Goal: Contribute content

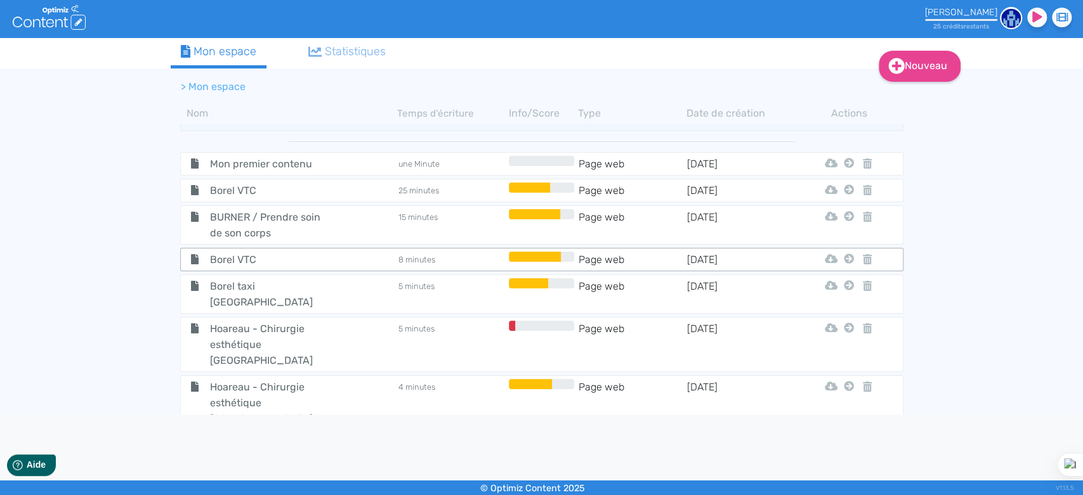
scroll to position [164, 0]
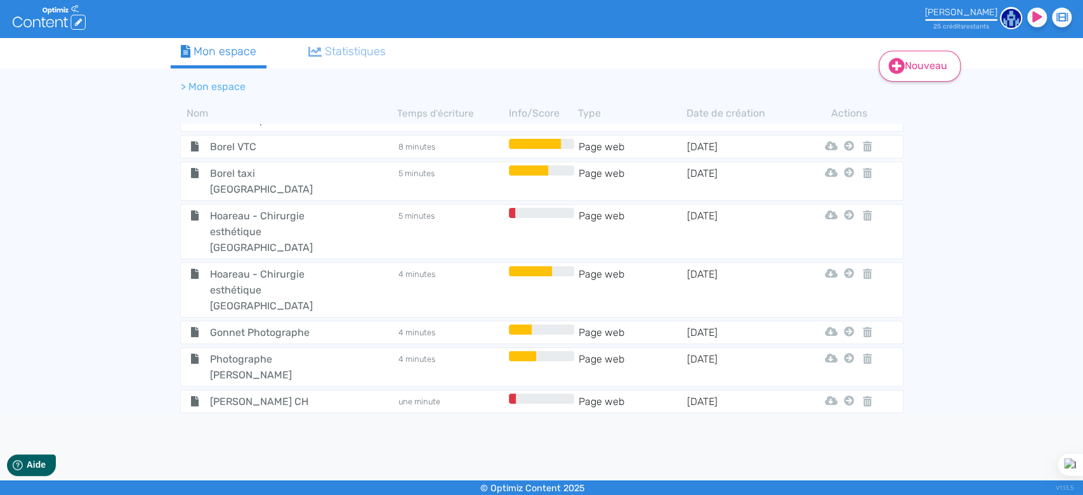
click at [946, 71] on link "Nouveau" at bounding box center [920, 66] width 82 height 31
click at [921, 95] on button "Contenu" at bounding box center [928, 98] width 102 height 20
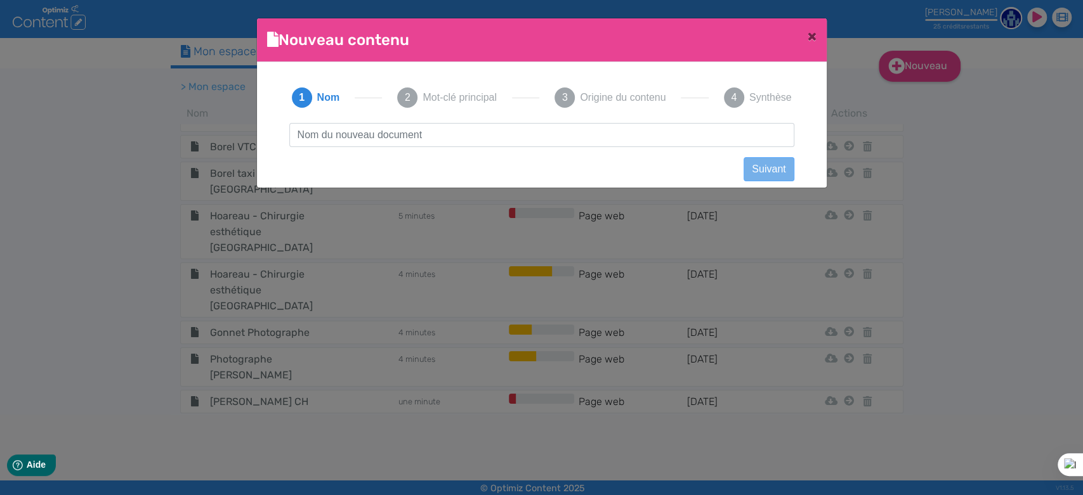
scroll to position [1, 0]
click at [347, 141] on input "text" at bounding box center [541, 135] width 505 height 24
click at [310, 128] on input "FKEAMARKET" at bounding box center [541, 135] width 505 height 24
type input "FLEAMARKET"
click at [758, 164] on button "Suivant" at bounding box center [769, 169] width 50 height 24
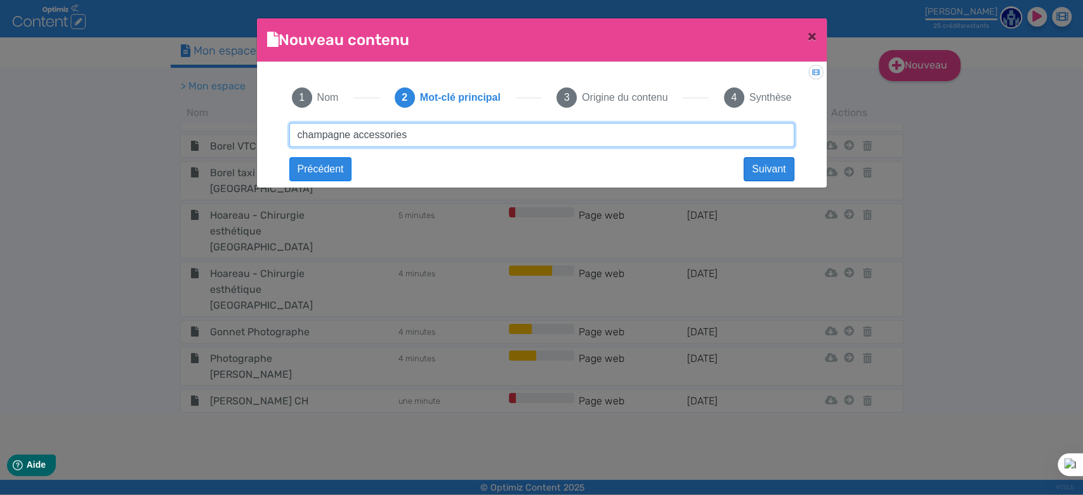
type input "champagne accessories"
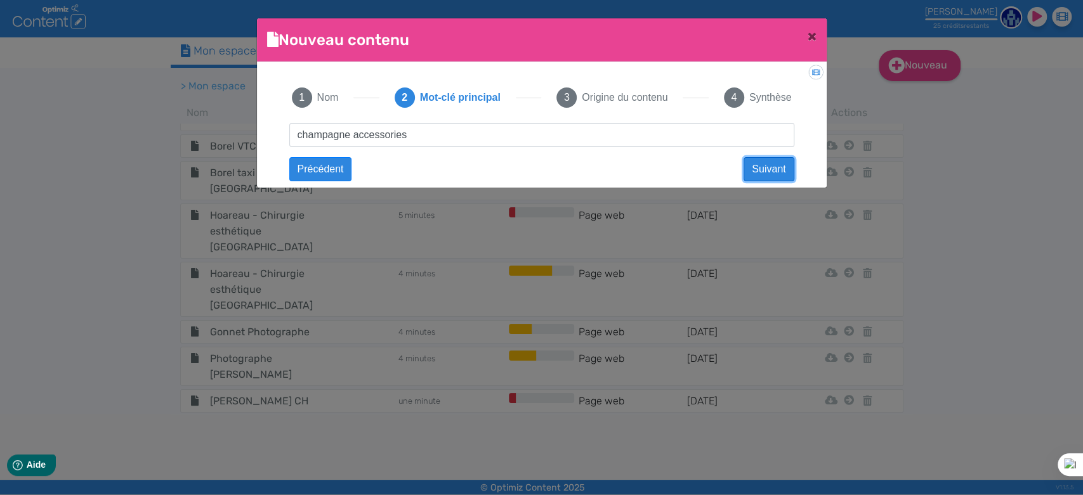
click at [771, 168] on button "Suivant" at bounding box center [769, 169] width 50 height 24
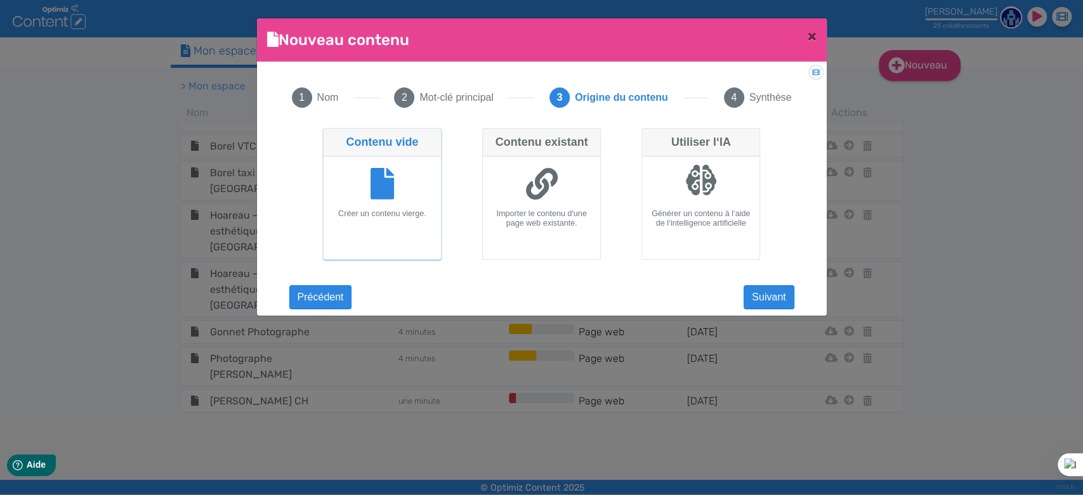
click at [546, 187] on icon at bounding box center [541, 184] width 32 height 32
click at [490, 136] on input "Contenu existant Importer le contenu d'une page web existante." at bounding box center [486, 132] width 8 height 8
radio input "true"
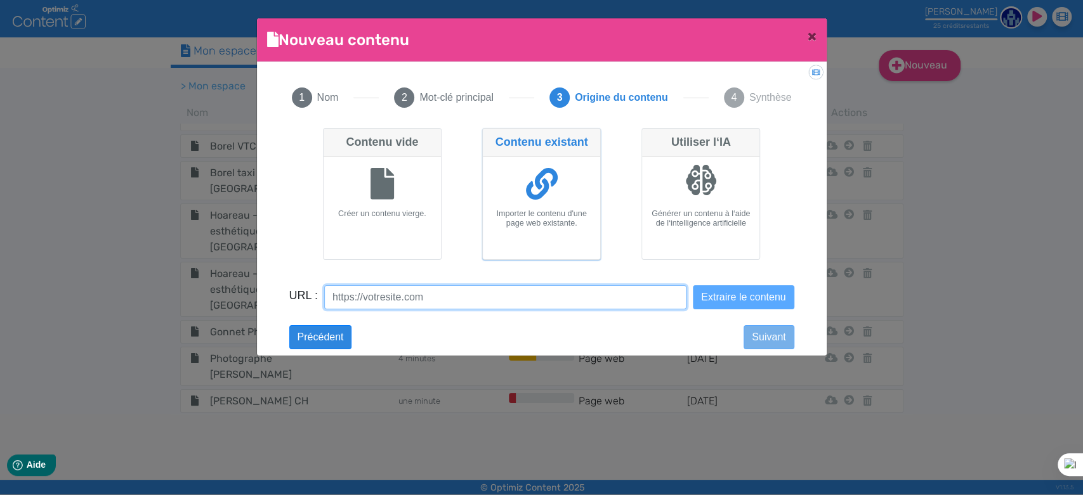
click at [456, 301] on input "URL :" at bounding box center [505, 297] width 362 height 24
paste input "https://fleamarketfrance.com/collections/champagne-items"
type input "https://fleamarketfrance.com/collections/champagne-items"
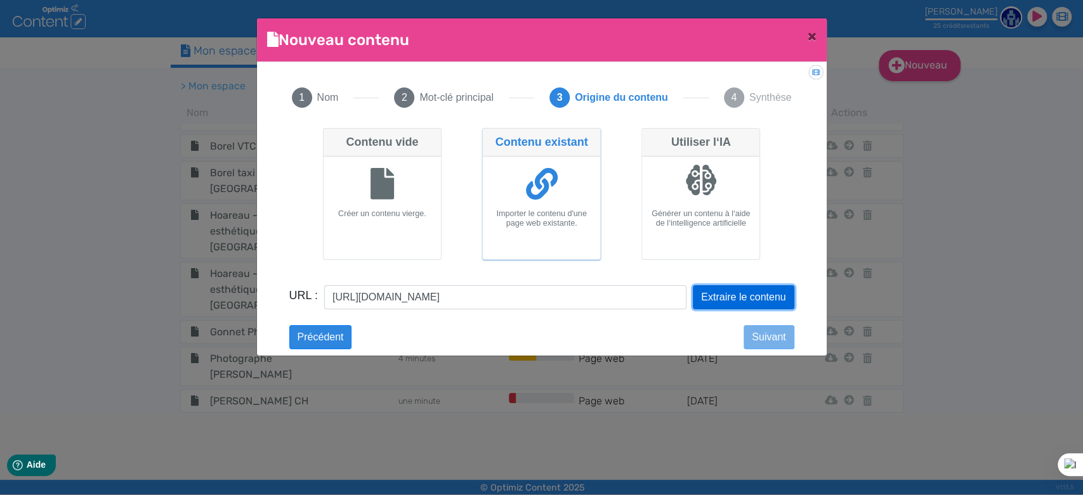
click at [766, 294] on button "Extraire le contenu" at bounding box center [743, 297] width 101 height 24
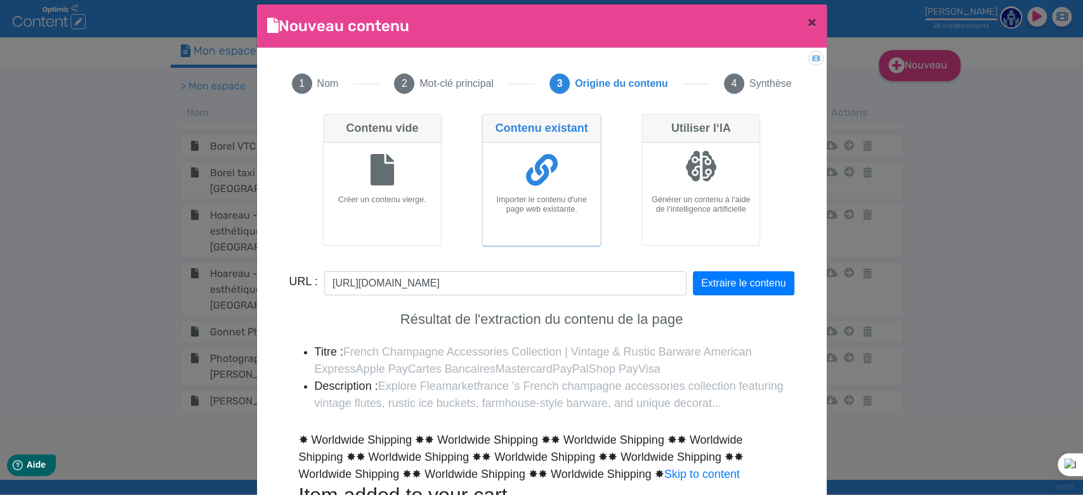
scroll to position [13, 0]
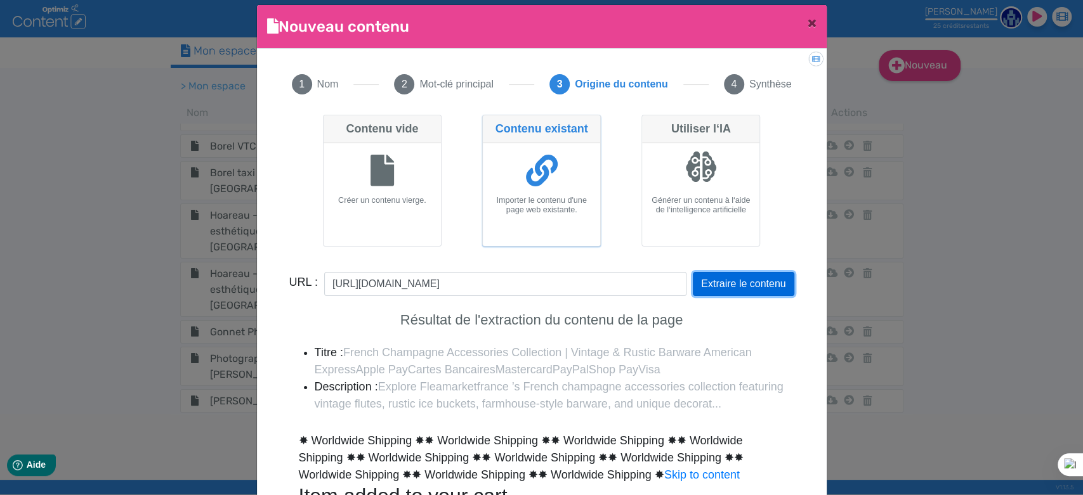
click at [749, 287] on button "Extraire le contenu" at bounding box center [743, 284] width 101 height 24
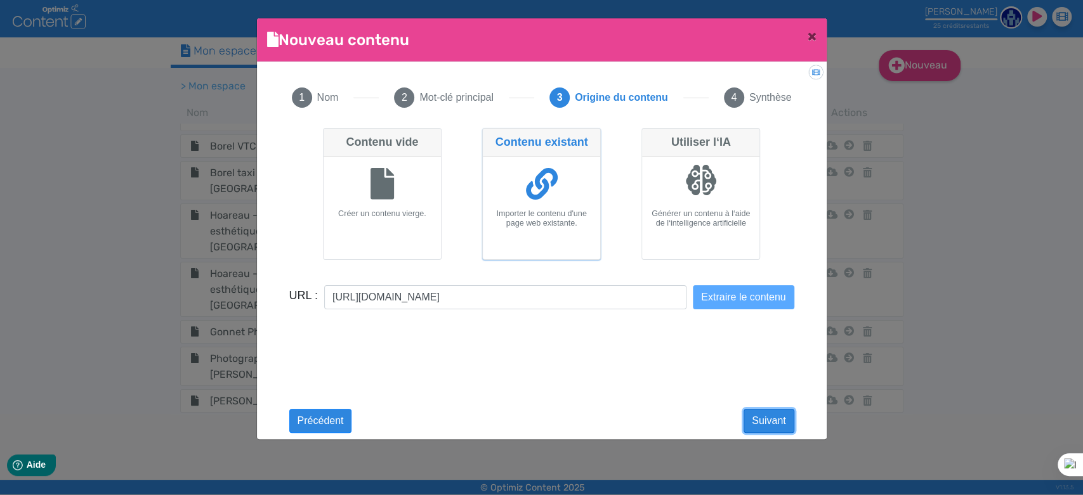
click at [777, 418] on button "Suivant" at bounding box center [769, 421] width 50 height 24
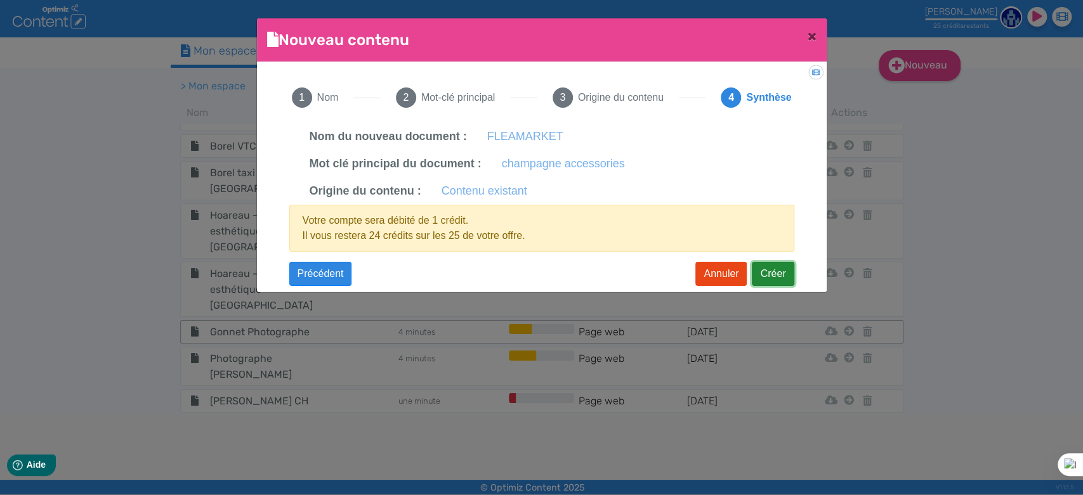
click at [763, 273] on button "Créer" at bounding box center [773, 274] width 42 height 24
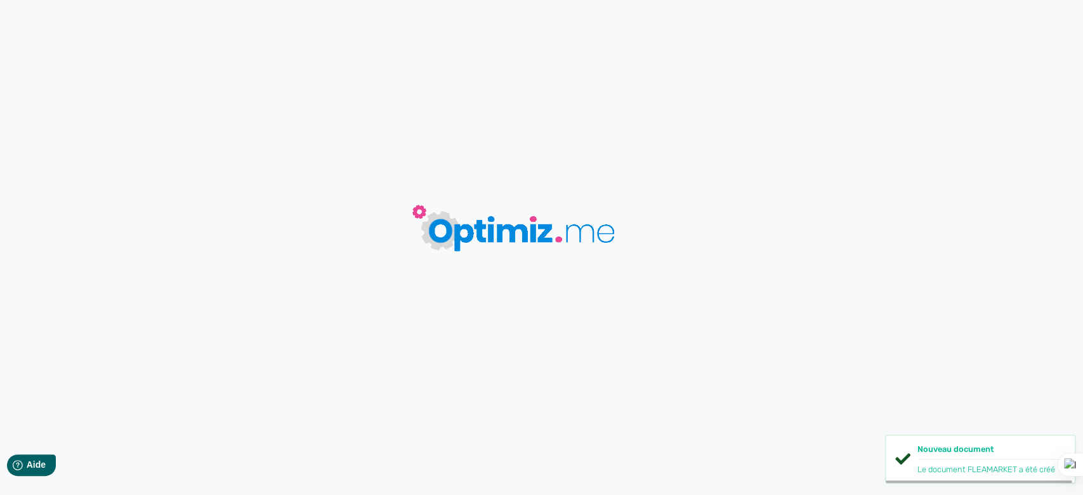
type input "FLEAMARKET"
